Goal: Task Accomplishment & Management: Manage account settings

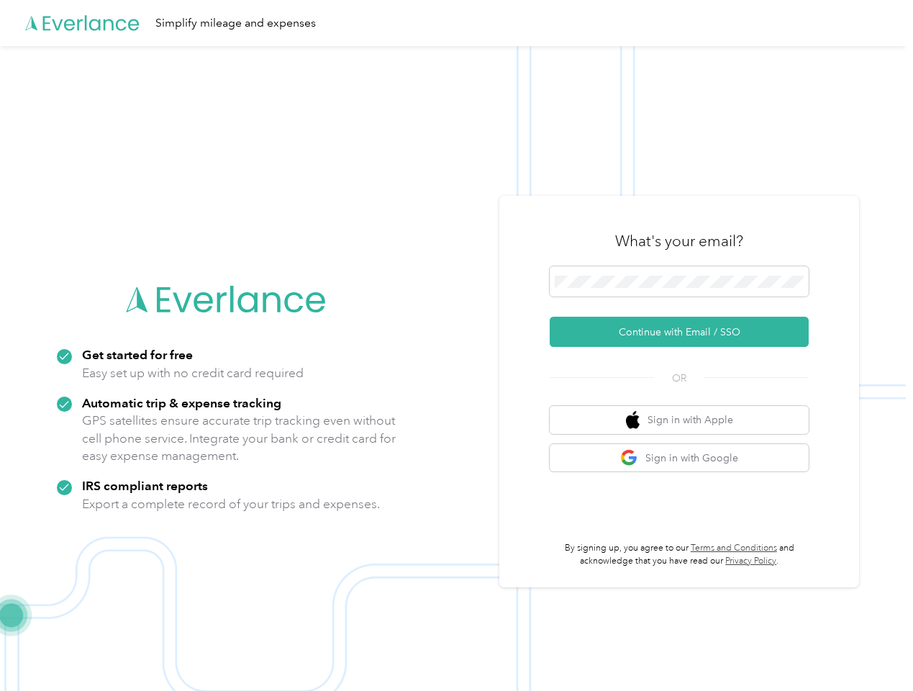
click at [456, 345] on img at bounding box center [453, 391] width 906 height 691
click at [456, 23] on div "Simplify mileage and expenses" at bounding box center [453, 23] width 906 height 46
click at [685, 332] on button "Continue with Email / SSO" at bounding box center [679, 332] width 259 height 30
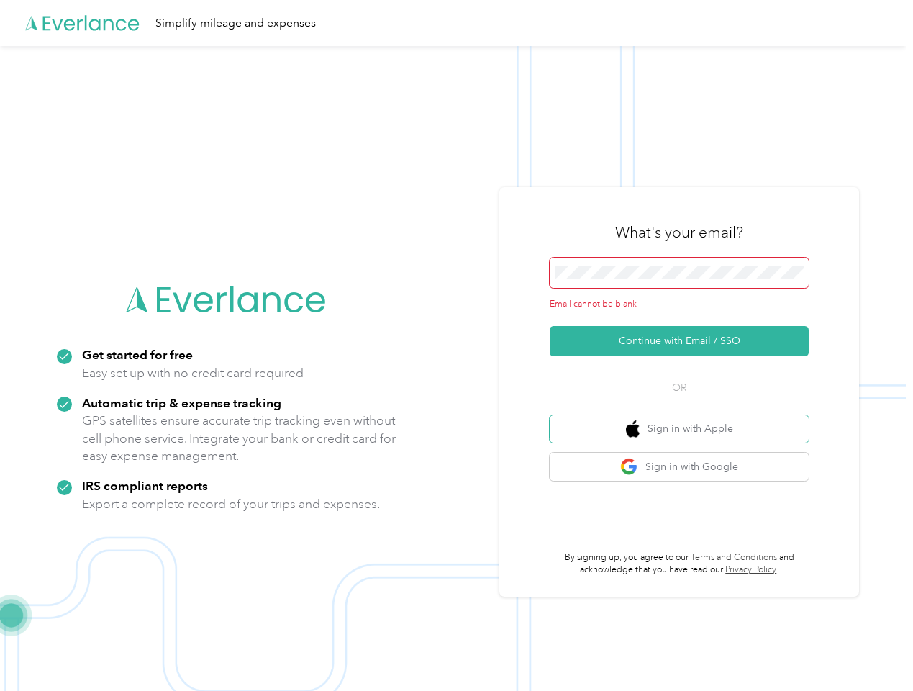
click at [685, 420] on button "Sign in with Apple" at bounding box center [679, 429] width 259 height 28
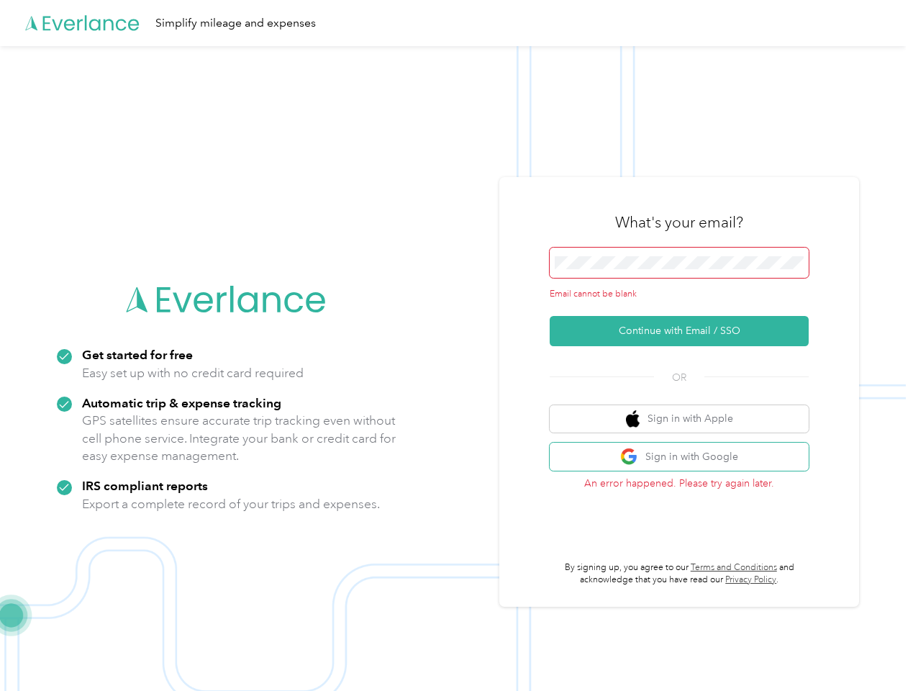
click at [685, 458] on button "Sign in with Google" at bounding box center [679, 457] width 259 height 28
